Goal: Transaction & Acquisition: Purchase product/service

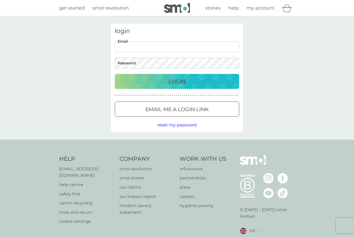
type input "[EMAIL_ADDRESS][DOMAIN_NAME]"
click at [177, 81] on button "Login" at bounding box center [177, 81] width 124 height 15
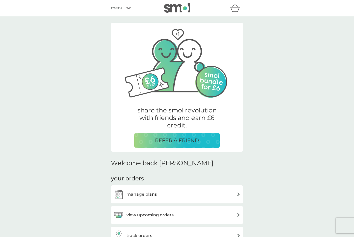
click at [187, 194] on div "manage plans" at bounding box center [176, 194] width 127 height 10
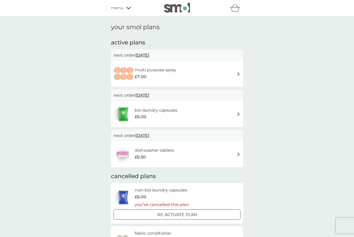
click at [149, 96] on span "30 Nov 2025" at bounding box center [142, 95] width 14 height 10
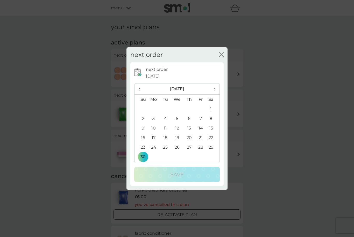
click at [141, 87] on span "‹" at bounding box center [140, 89] width 5 height 11
click at [142, 88] on span "‹" at bounding box center [140, 89] width 5 height 11
click at [166, 123] on td "16" at bounding box center [165, 128] width 12 height 10
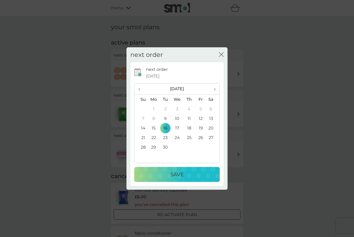
click at [182, 173] on p "Save" at bounding box center [176, 175] width 13 height 8
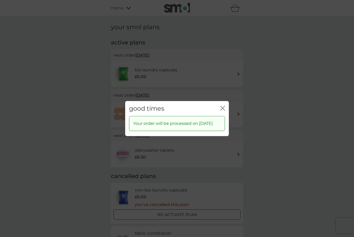
click at [263, 135] on div "good times close Your order will be processed on 16 Sep 2025" at bounding box center [177, 118] width 354 height 237
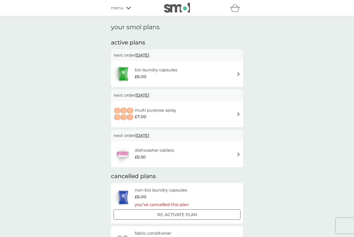
click at [237, 114] on img at bounding box center [238, 114] width 4 height 4
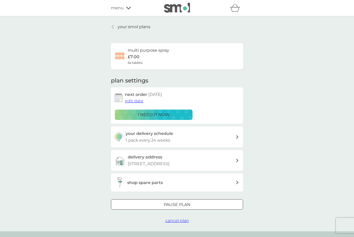
click at [235, 182] on div "shop spare parts" at bounding box center [181, 183] width 108 height 7
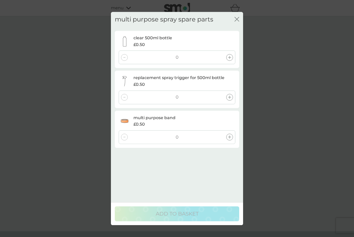
click at [239, 12] on div "multi purpose spray spare parts close clear 500ml bottle £0.50 0 replacement sp…" at bounding box center [177, 82] width 132 height 140
click at [236, 17] on icon "close" at bounding box center [236, 19] width 2 height 4
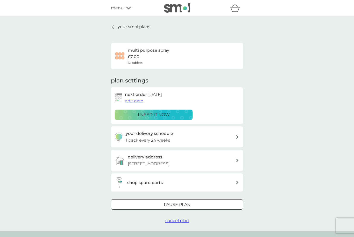
click at [190, 202] on p "Pause plan" at bounding box center [177, 205] width 27 height 7
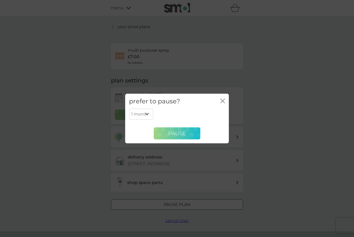
click at [183, 135] on span "Pause" at bounding box center [177, 133] width 18 height 6
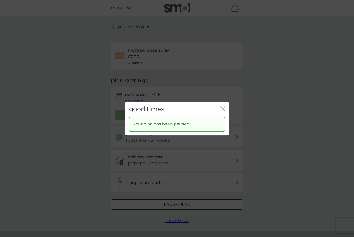
click at [222, 107] on icon "close" at bounding box center [222, 109] width 5 height 5
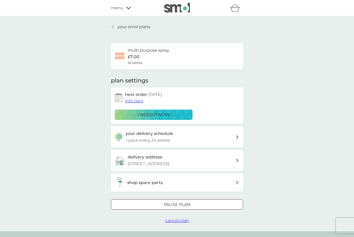
click at [134, 26] on p "your smol plans" at bounding box center [134, 27] width 33 height 7
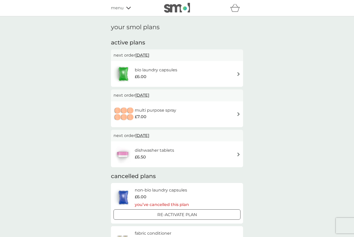
click at [125, 5] on div "menu" at bounding box center [133, 8] width 44 height 7
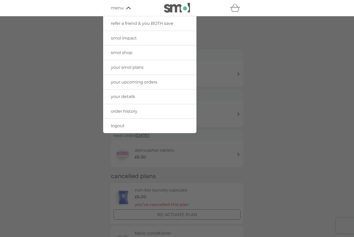
click at [135, 40] on span "smol impact" at bounding box center [124, 38] width 26 height 5
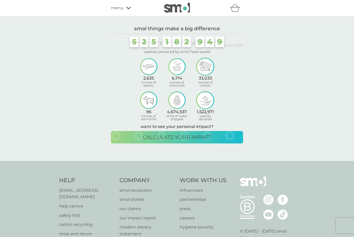
click at [120, 11] on span "menu" at bounding box center [117, 8] width 13 height 7
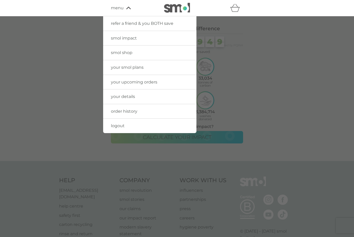
click at [122, 52] on span "smol shop" at bounding box center [121, 52] width 21 height 5
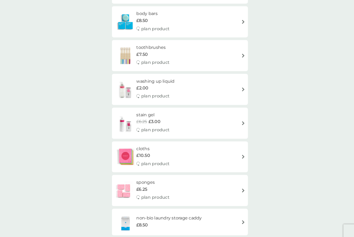
scroll to position [368, 0]
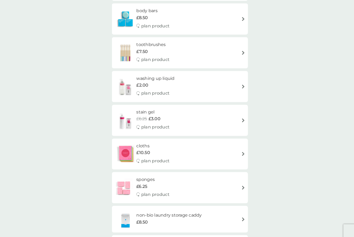
click at [217, 113] on div "stain gel £6.25 £3.00 plan product" at bounding box center [176, 117] width 127 height 23
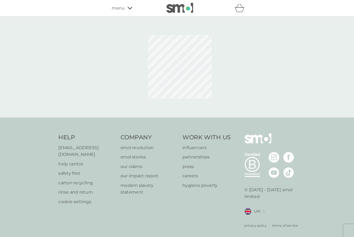
scroll to position [7, 0]
select select "182"
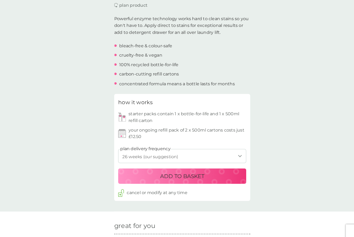
scroll to position [157, 0]
click at [129, 167] on div "ADD TO BASKET" at bounding box center [177, 171] width 114 height 8
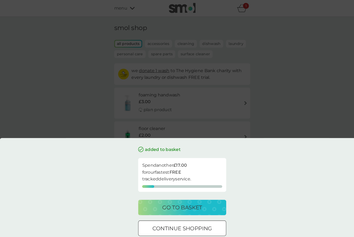
click at [149, 227] on p "continue shopping" at bounding box center [177, 222] width 58 height 8
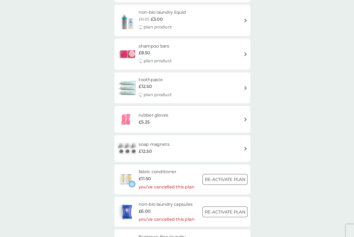
scroll to position [593, 0]
click at [129, 135] on img at bounding box center [123, 144] width 21 height 18
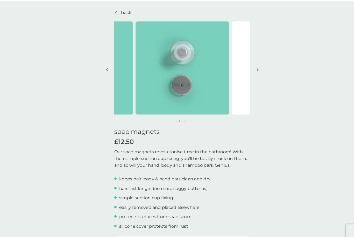
scroll to position [15, 0]
click at [250, 66] on img "button" at bounding box center [250, 67] width 2 height 4
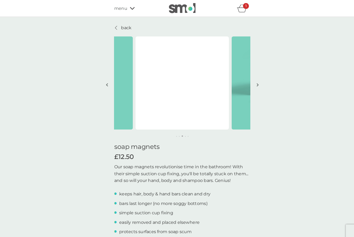
scroll to position [0, 0]
click at [118, 28] on p "back" at bounding box center [123, 27] width 10 height 7
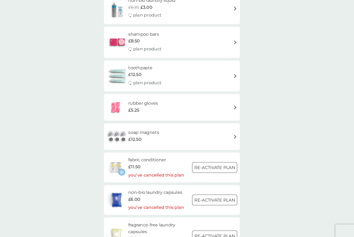
scroll to position [604, 0]
click at [135, 104] on span "£5.25" at bounding box center [140, 107] width 11 height 7
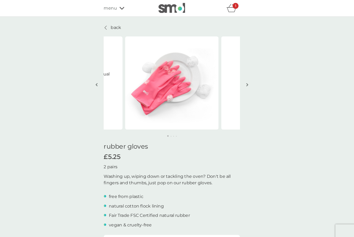
click at [118, 27] on p "back" at bounding box center [123, 27] width 10 height 7
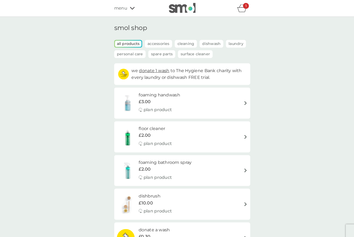
click at [237, 9] on icon "basket" at bounding box center [235, 8] width 10 height 8
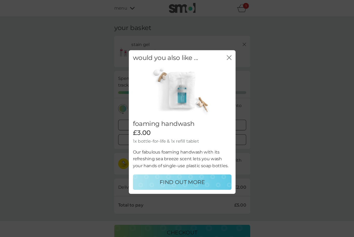
click at [224, 55] on icon "close" at bounding box center [222, 56] width 5 height 5
